Goal: Information Seeking & Learning: Compare options

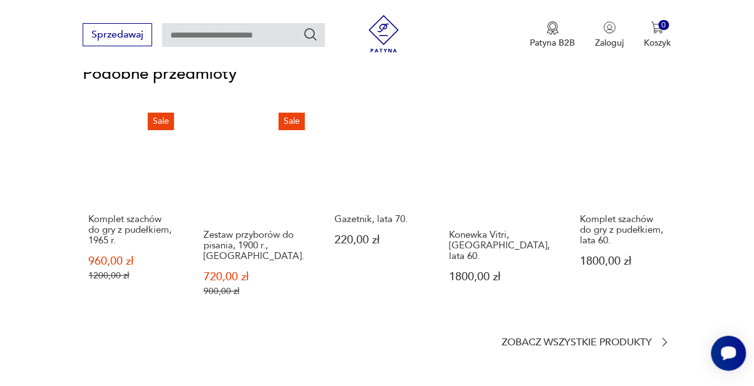
scroll to position [912, 0]
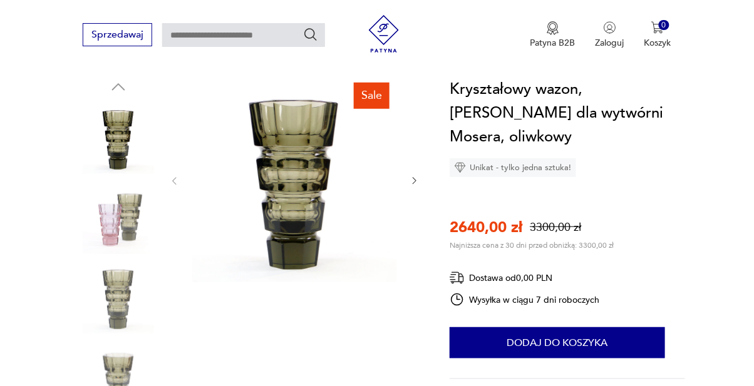
scroll to position [130, 0]
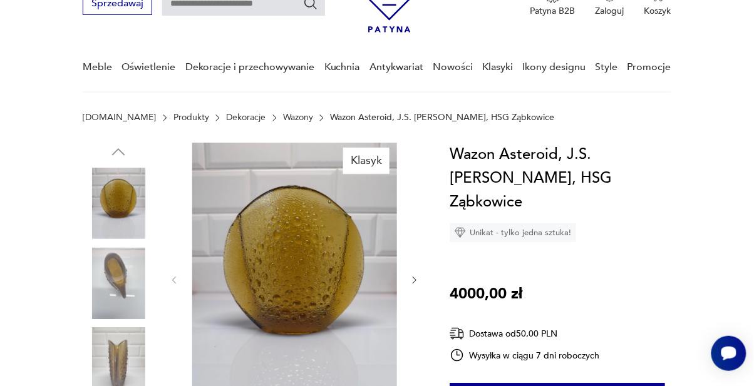
scroll to position [65, 0]
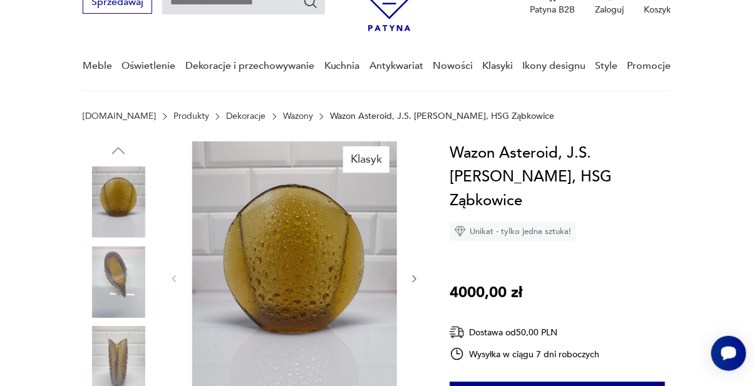
click at [104, 288] on img at bounding box center [118, 282] width 71 height 71
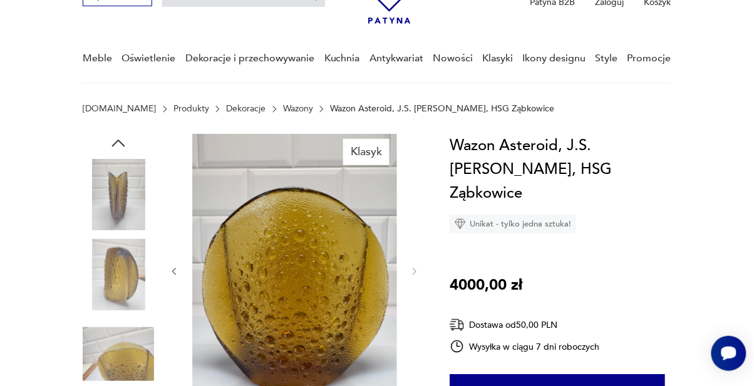
scroll to position [73, 0]
click at [274, 60] on link "Dekoracje i przechowywanie" at bounding box center [250, 58] width 130 height 48
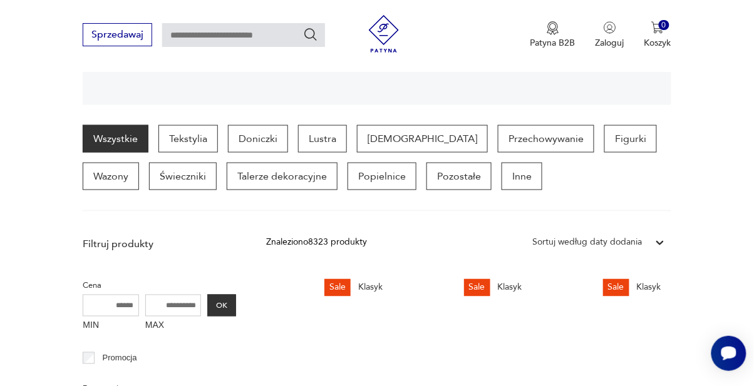
scroll to position [290, 0]
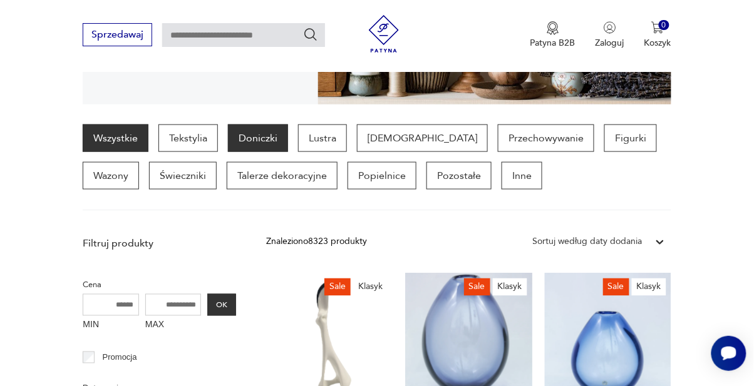
click at [259, 138] on p "Doniczki" at bounding box center [258, 139] width 60 height 28
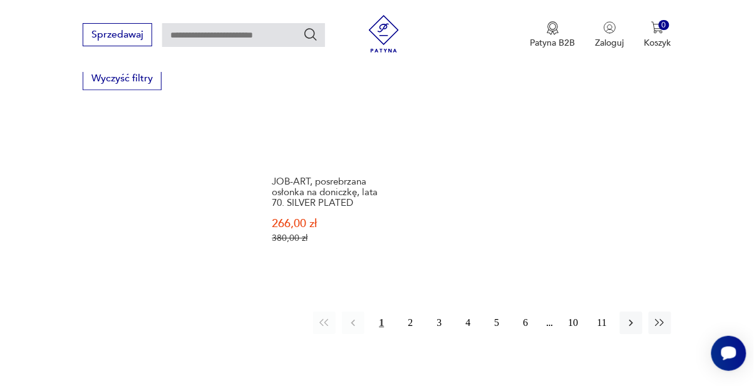
scroll to position [1744, 0]
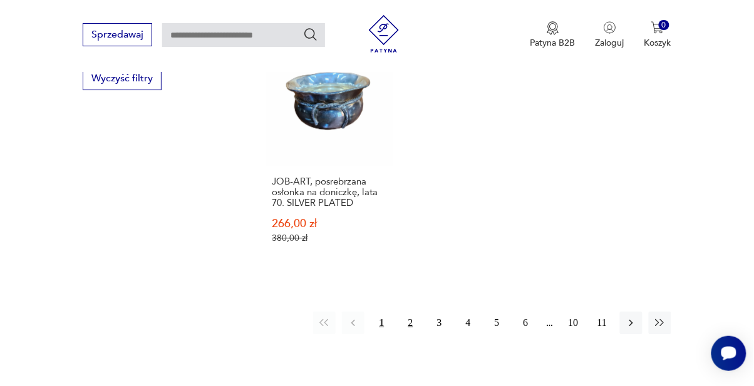
click at [408, 312] on button "2" at bounding box center [410, 323] width 23 height 23
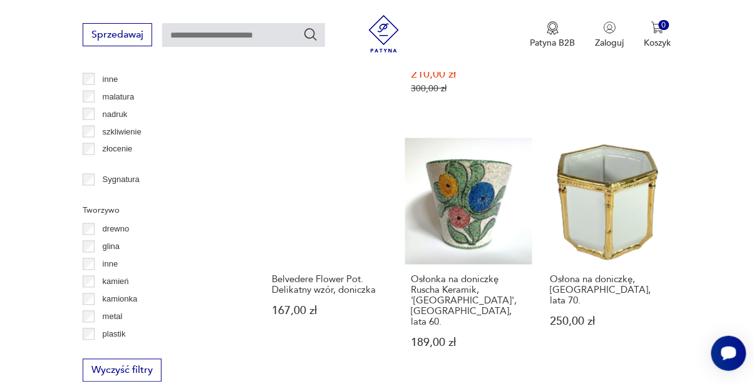
scroll to position [1454, 0]
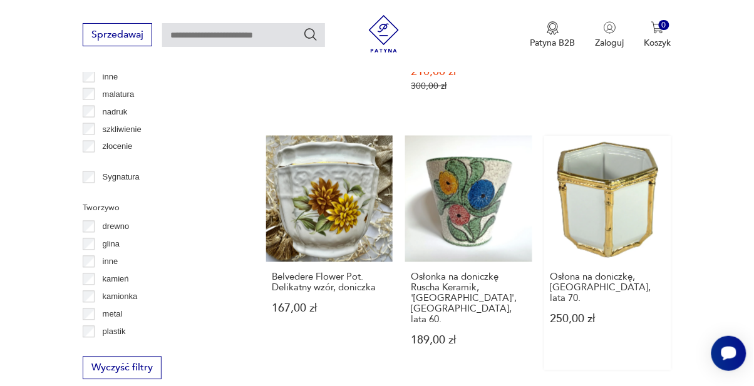
click at [622, 175] on link "Osłona na doniczkę, Włochy, lata 70. 250,00 zł" at bounding box center [608, 253] width 126 height 235
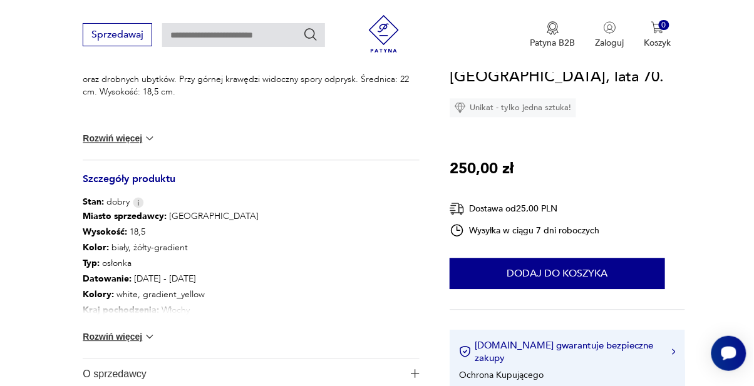
scroll to position [592, 0]
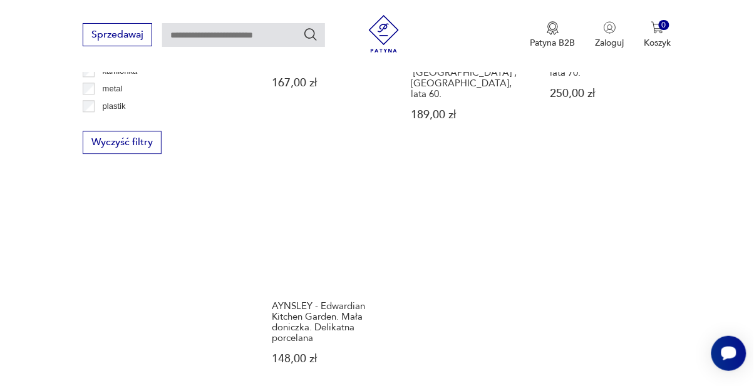
scroll to position [1681, 0]
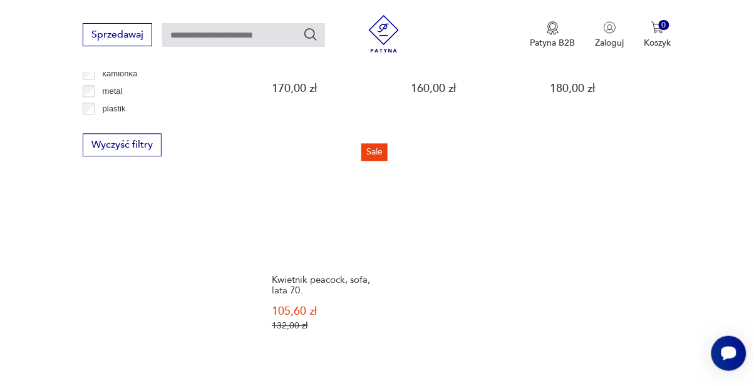
scroll to position [1688, 0]
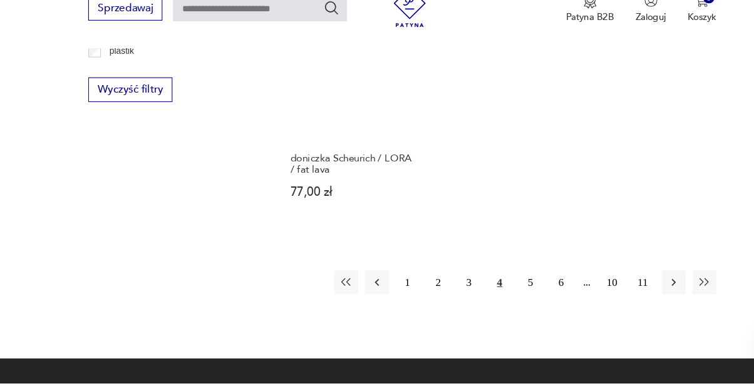
scroll to position [1713, 0]
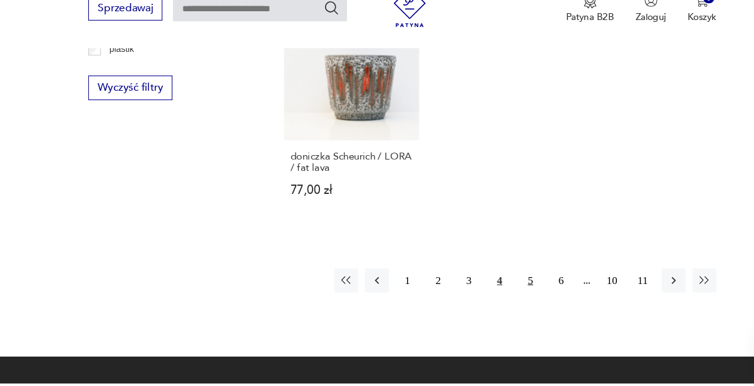
click at [498, 283] on button "5" at bounding box center [497, 290] width 23 height 23
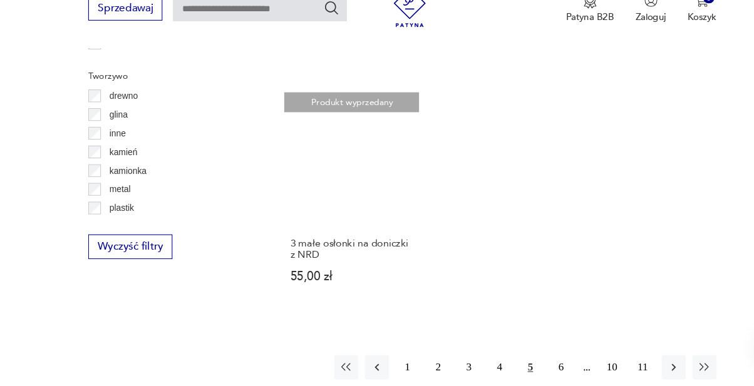
scroll to position [1567, 0]
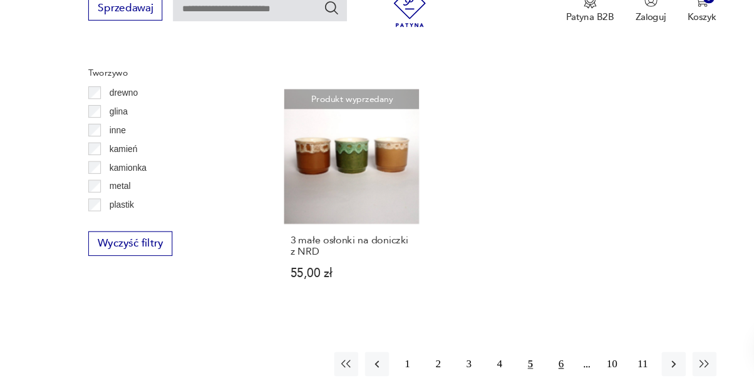
click at [523, 363] on button "6" at bounding box center [526, 368] width 23 height 23
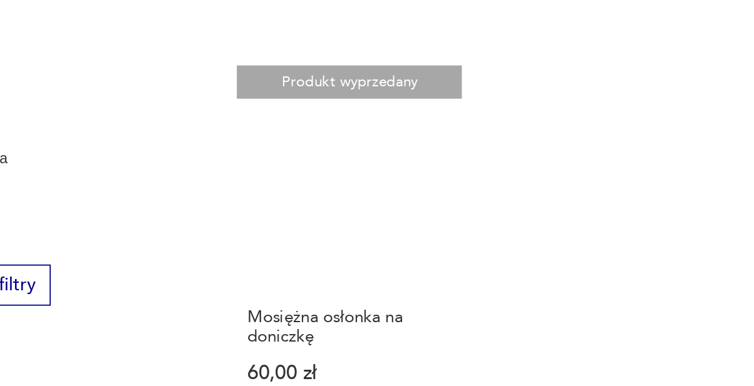
scroll to position [1549, 0]
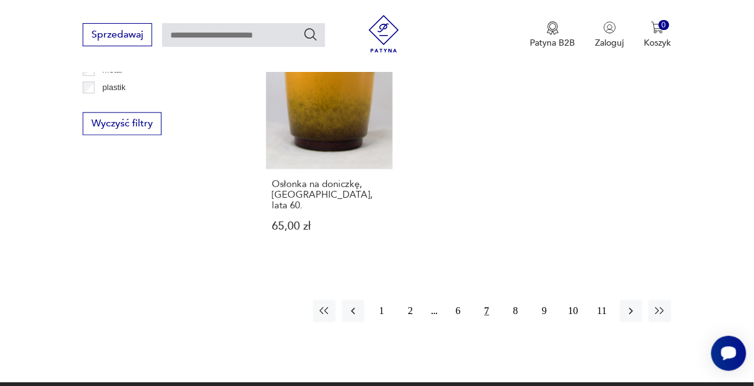
scroll to position [1693, 0]
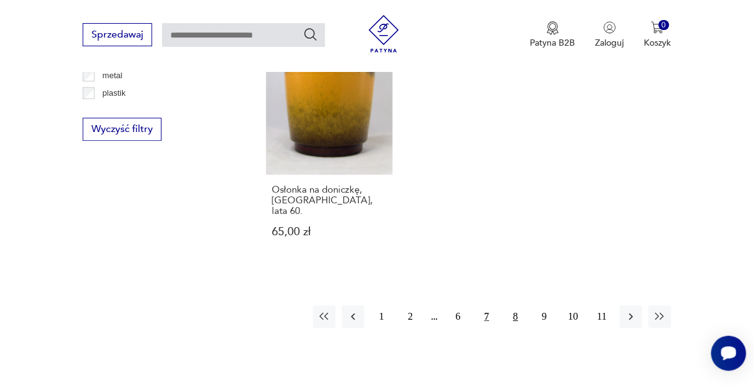
click at [516, 306] on button "8" at bounding box center [516, 317] width 23 height 23
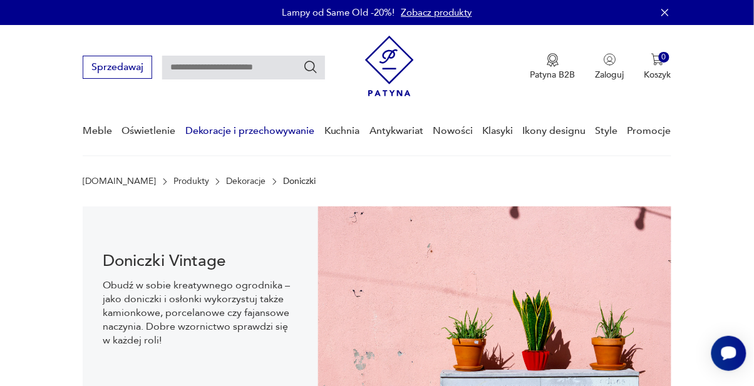
click at [287, 136] on link "Dekoracje i przechowywanie" at bounding box center [250, 131] width 130 height 48
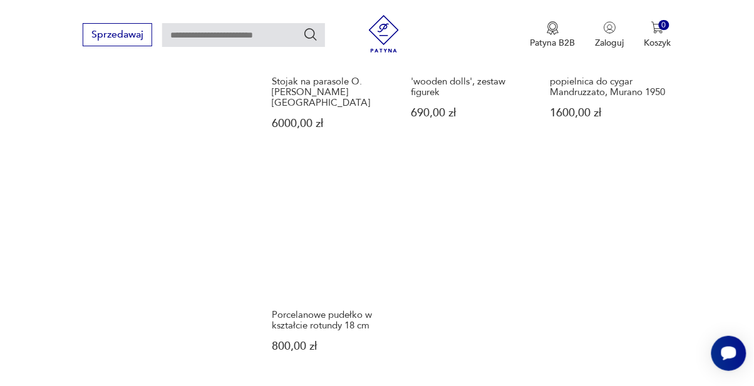
scroll to position [1632, 0]
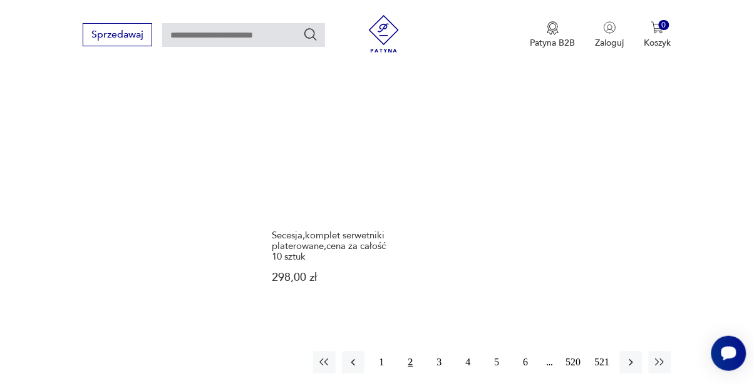
scroll to position [1653, 0]
